Goal: Information Seeking & Learning: Check status

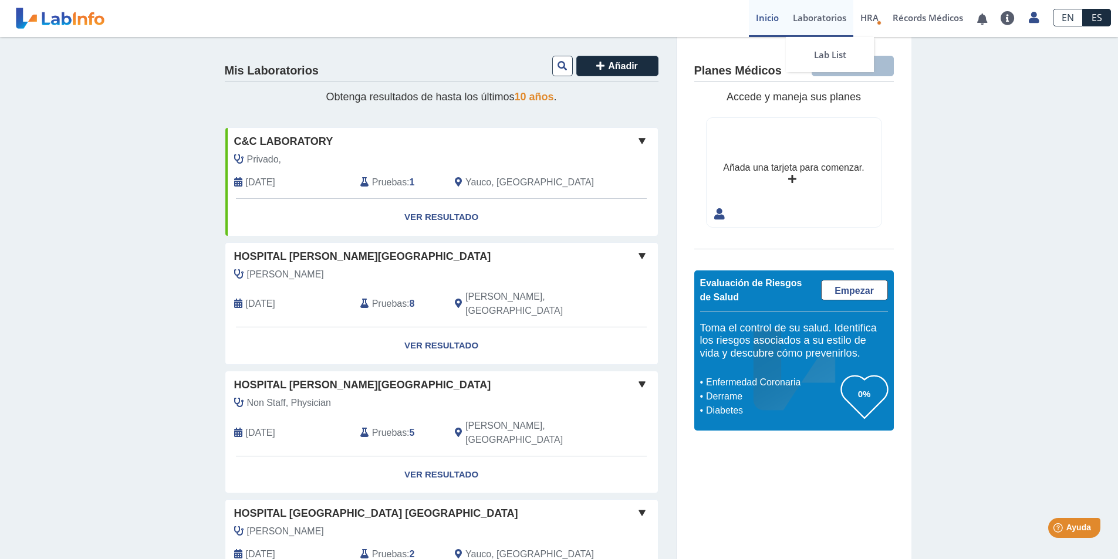
click at [805, 18] on link "Laboratorios" at bounding box center [820, 18] width 68 height 37
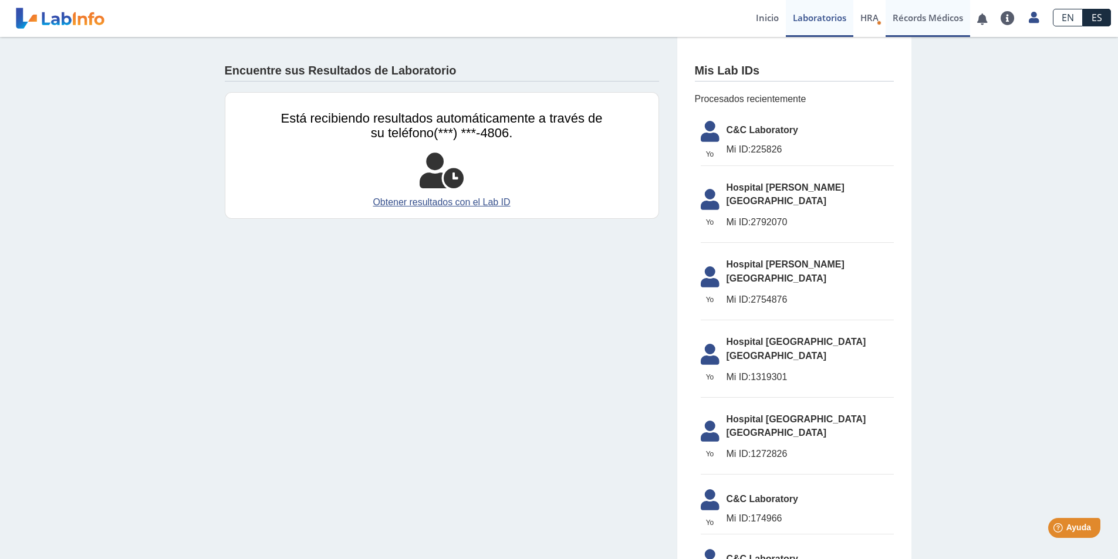
click at [919, 21] on link "Récords Médicos" at bounding box center [928, 18] width 85 height 37
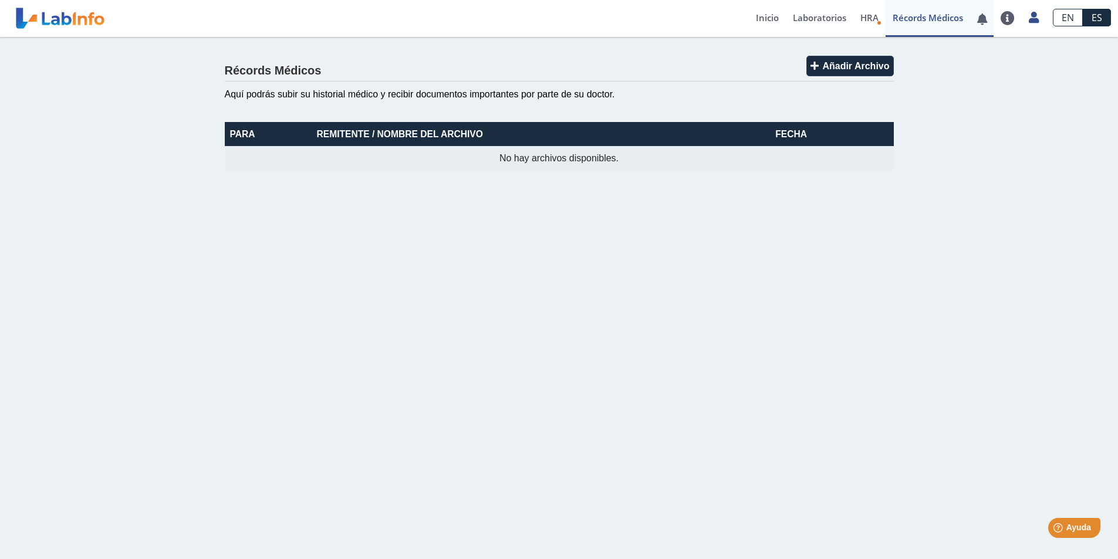
click at [984, 18] on link at bounding box center [982, 19] width 24 height 9
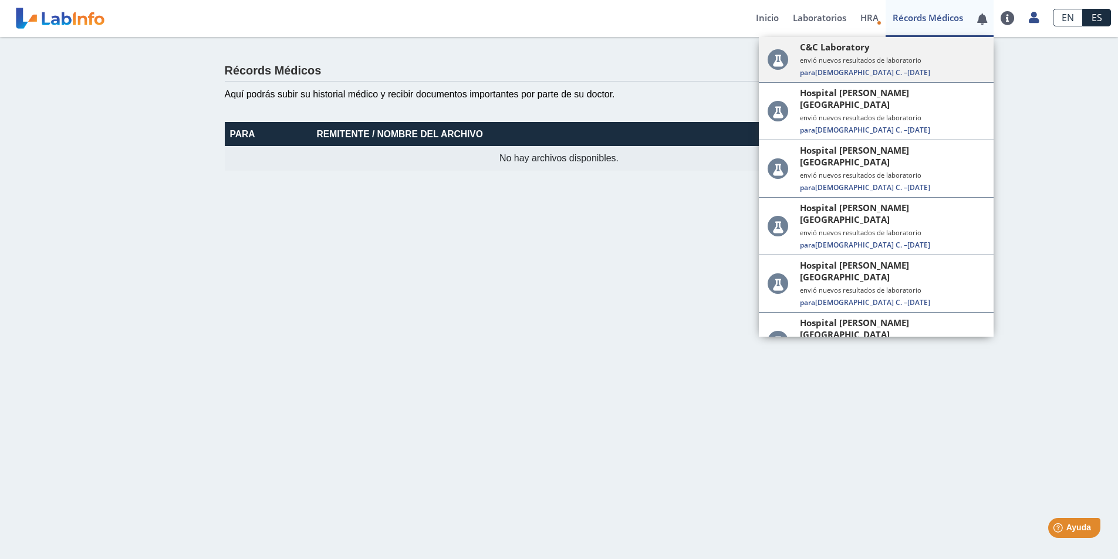
click at [859, 59] on small "envió nuevos resultados de laboratorio" at bounding box center [892, 60] width 185 height 9
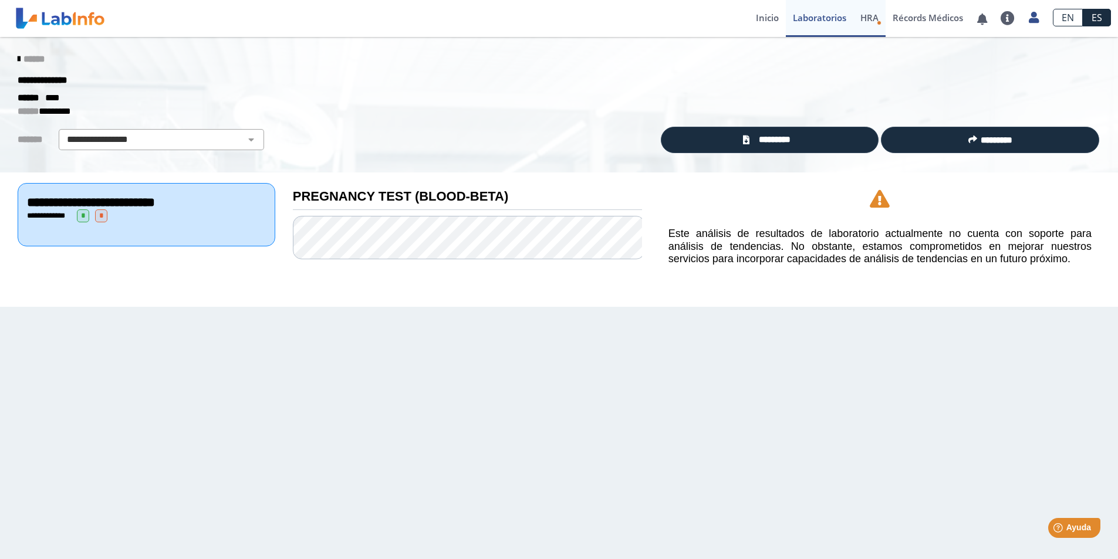
click at [865, 16] on span "HRA" at bounding box center [870, 18] width 18 height 12
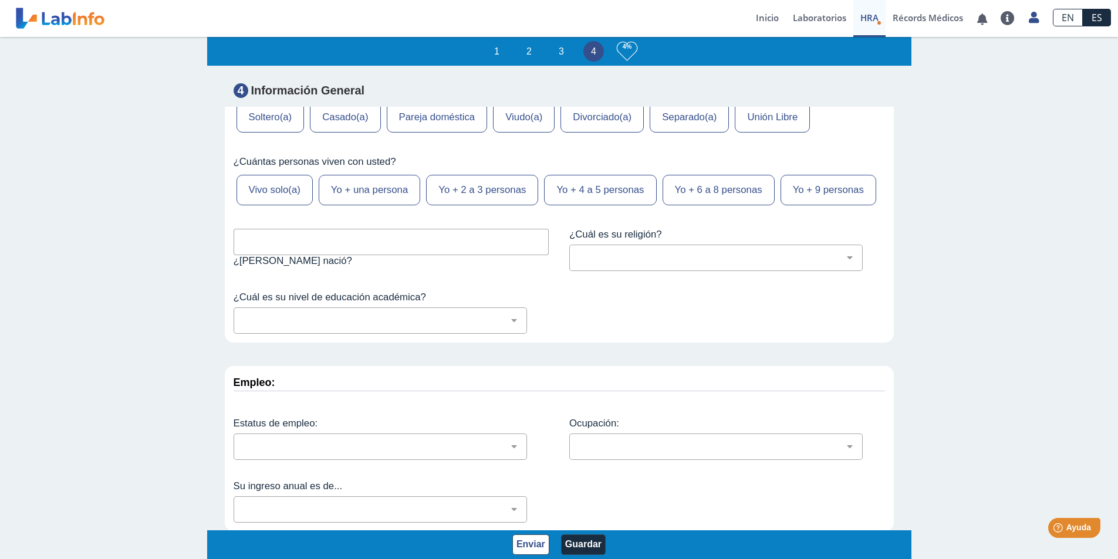
scroll to position [2, 0]
click at [939, 24] on link "Récords Médicos" at bounding box center [928, 18] width 85 height 37
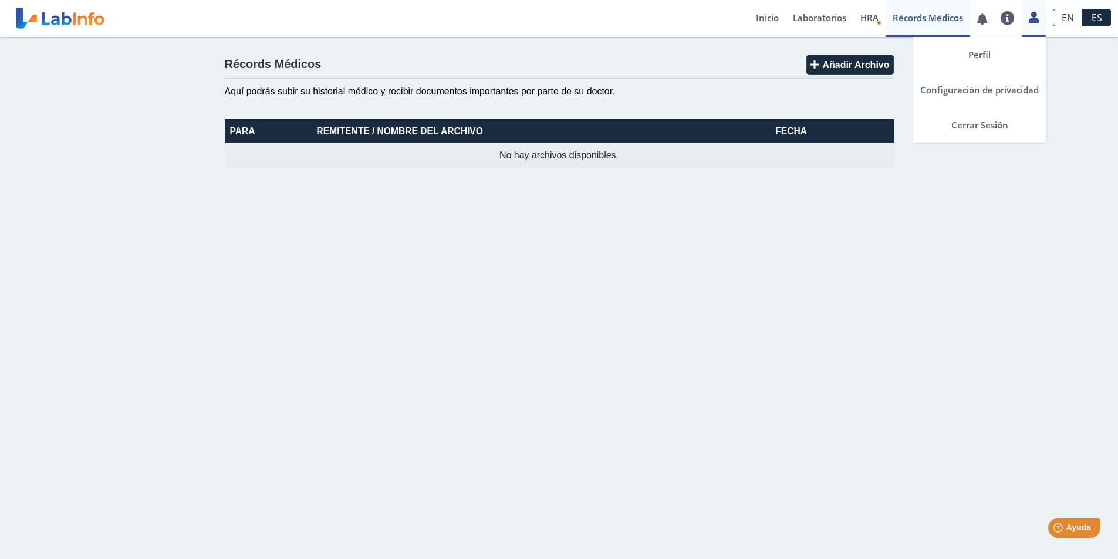
click at [1022, 8] on div "Perfil Configuración de privacidad Cerrar Sesión" at bounding box center [1034, 18] width 24 height 37
